Goal: Information Seeking & Learning: Learn about a topic

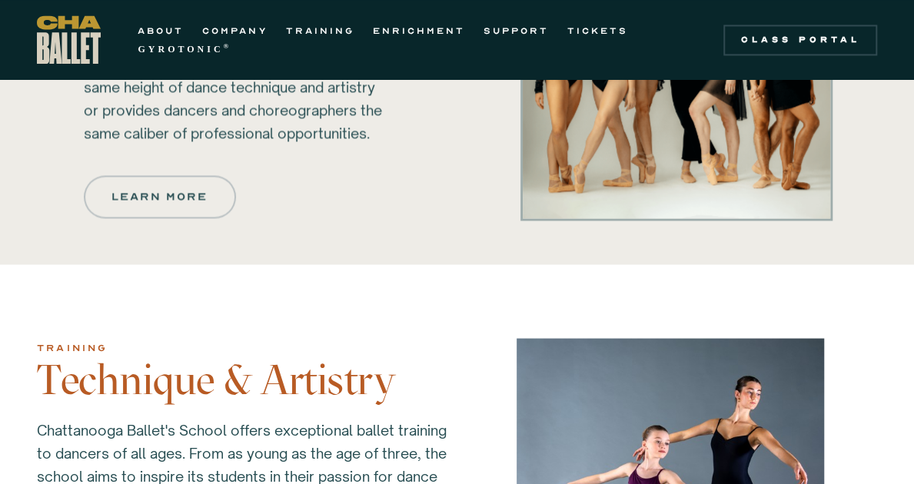
scroll to position [1063, 0]
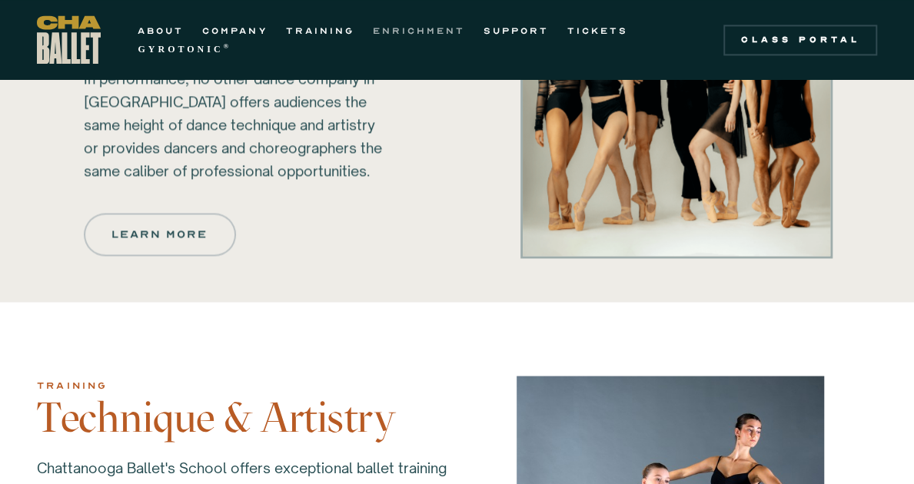
click at [410, 22] on link "ENRICHMENT" at bounding box center [418, 31] width 92 height 18
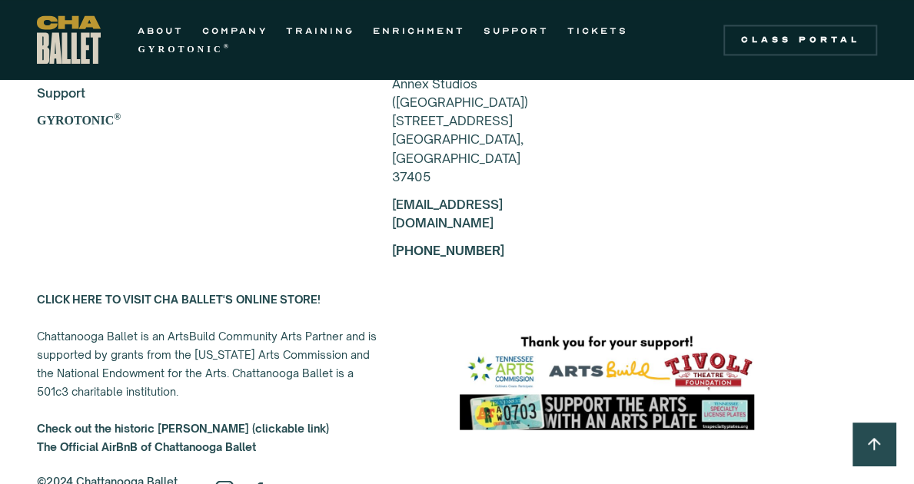
scroll to position [3966, 0]
